Goal: Information Seeking & Learning: Learn about a topic

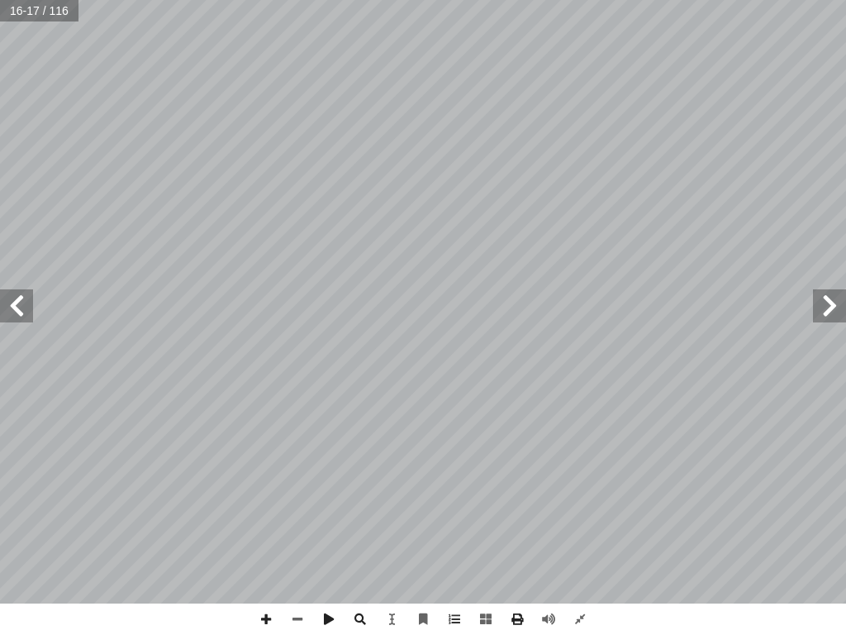
click at [394, 634] on div "١٢ : ِ تية آ ال� ِ ور ّ الص ِ ب ِ لة َّ مث ُ الم ِ عداد أ ن ال� َ ع ِ الكلمات ِ…" at bounding box center [423, 317] width 846 height 635
click at [589, 621] on span at bounding box center [579, 618] width 31 height 31
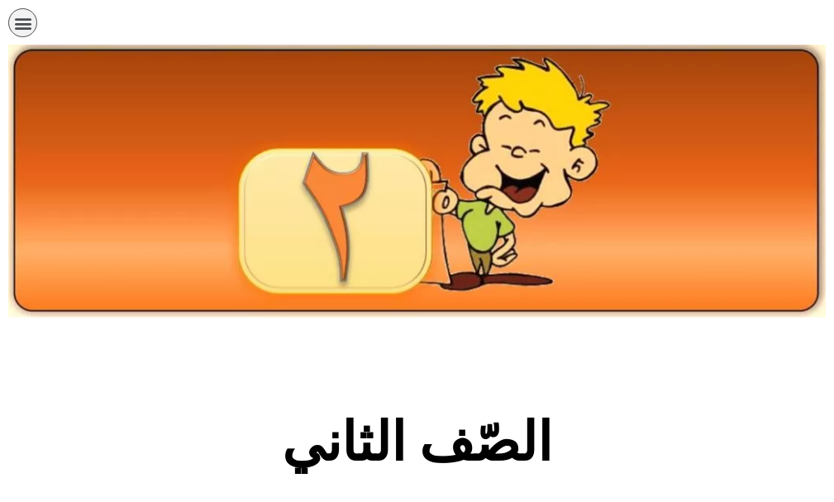
scroll to position [413, 0]
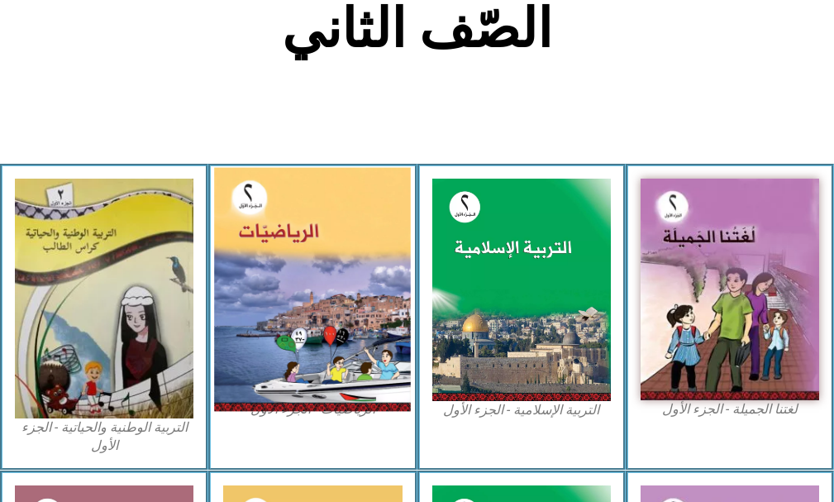
click at [346, 260] on img at bounding box center [312, 290] width 197 height 244
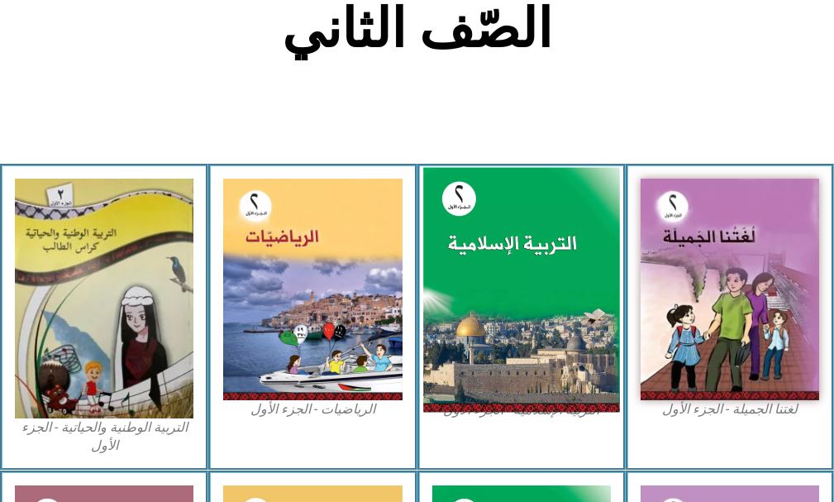
click at [561, 304] on img at bounding box center [521, 290] width 197 height 245
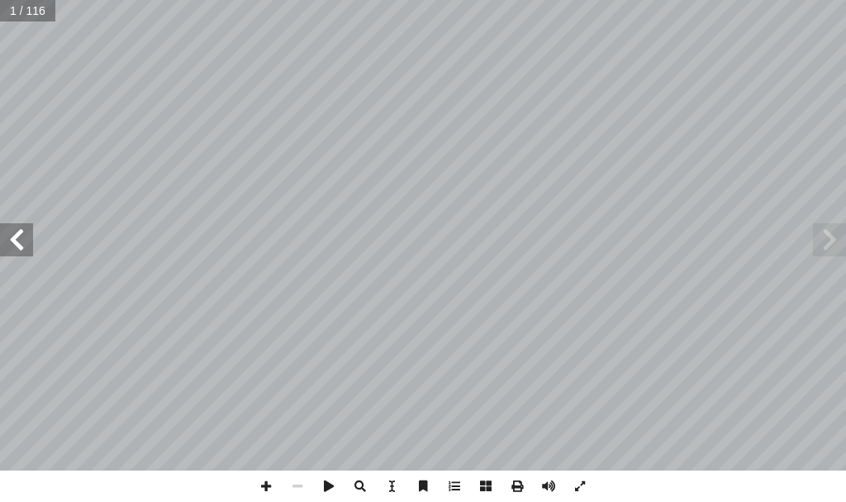
click at [15, 242] on span at bounding box center [16, 239] width 33 height 33
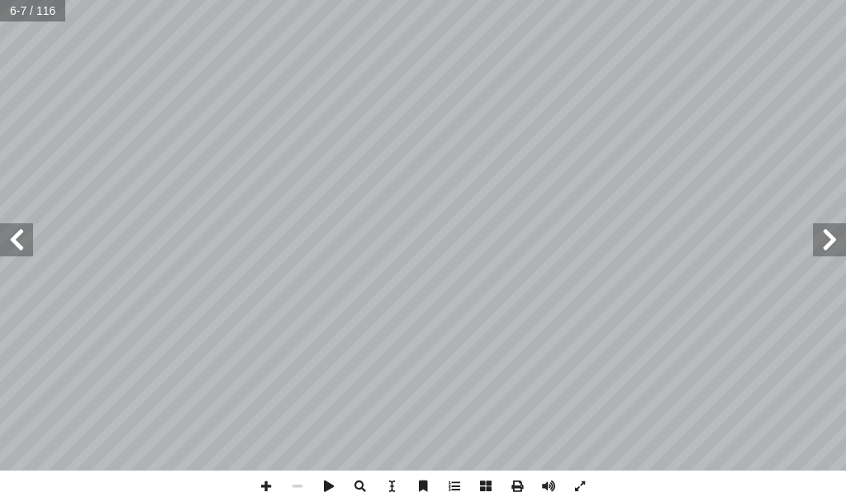
click at [15, 242] on span at bounding box center [16, 239] width 33 height 33
click at [17, 248] on span at bounding box center [16, 239] width 33 height 33
click at [22, 248] on span at bounding box center [16, 239] width 33 height 33
click at [583, 486] on span at bounding box center [579, 485] width 31 height 31
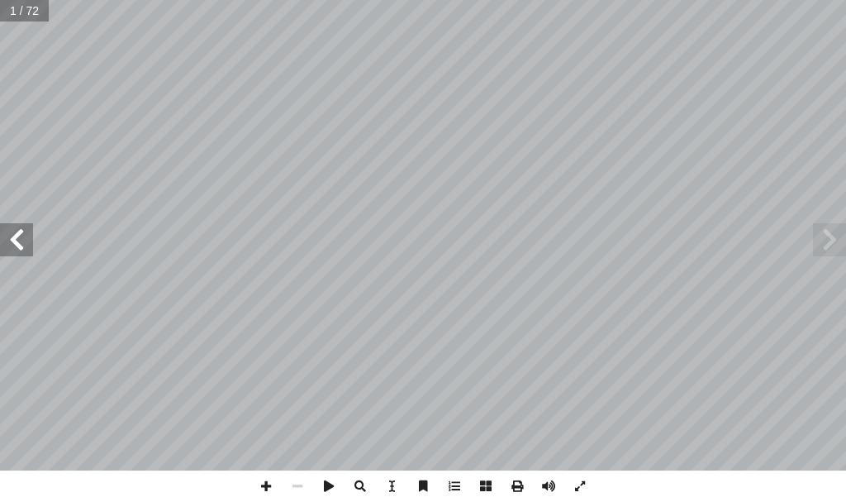
click at [27, 242] on span at bounding box center [16, 239] width 33 height 33
click at [23, 245] on span at bounding box center [16, 239] width 33 height 33
click at [17, 251] on span at bounding box center [16, 239] width 33 height 33
click at [17, 243] on span at bounding box center [16, 239] width 33 height 33
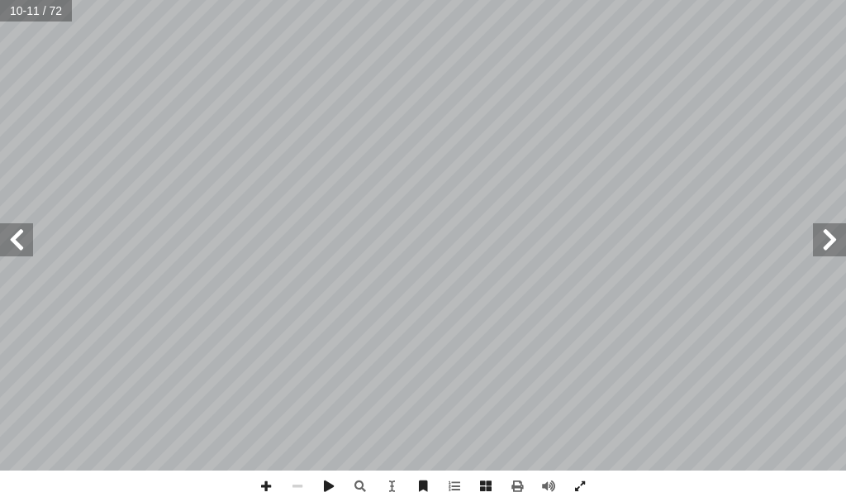
click at [20, 243] on span at bounding box center [16, 239] width 33 height 33
click at [12, 239] on span at bounding box center [16, 239] width 33 height 33
click at [22, 240] on span at bounding box center [16, 239] width 33 height 33
click at [579, 483] on span at bounding box center [579, 485] width 31 height 31
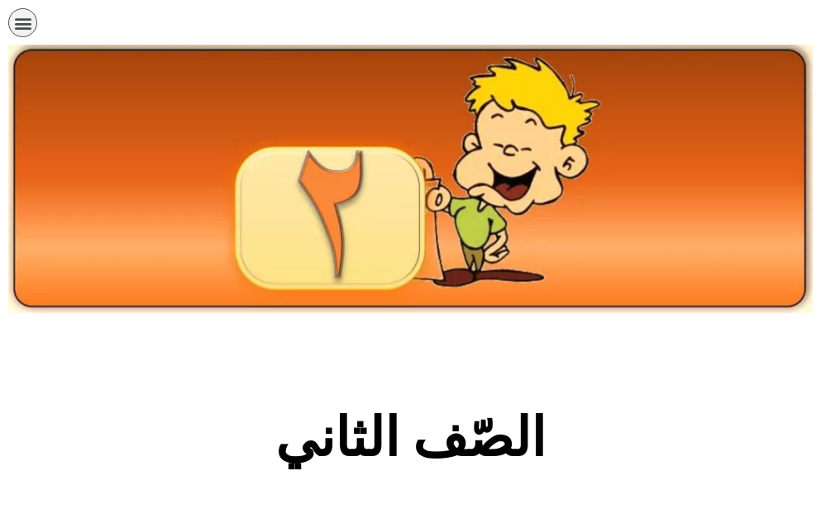
scroll to position [409, 0]
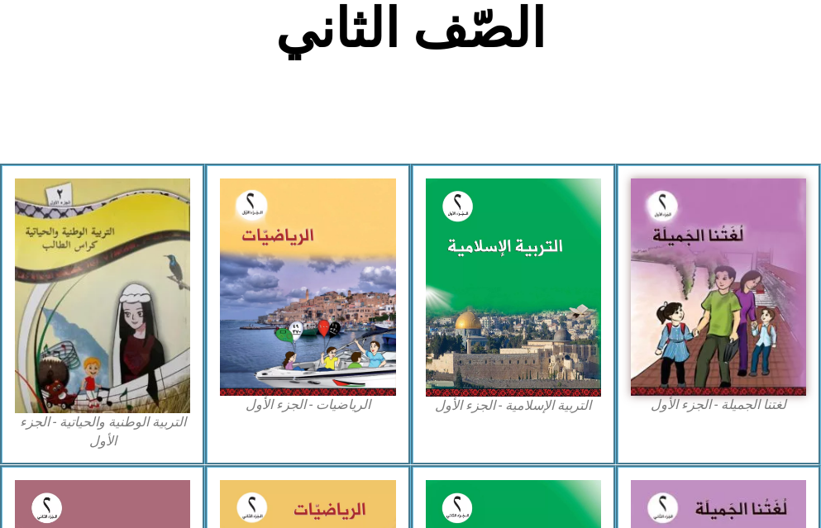
click at [479, 113] on section "الصّف الثاني" at bounding box center [410, 37] width 821 height 251
